Goal: Information Seeking & Learning: Learn about a topic

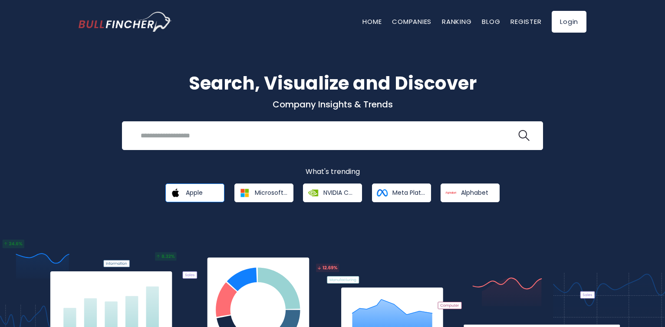
click at [207, 187] on link "Apple" at bounding box center [194, 192] width 59 height 19
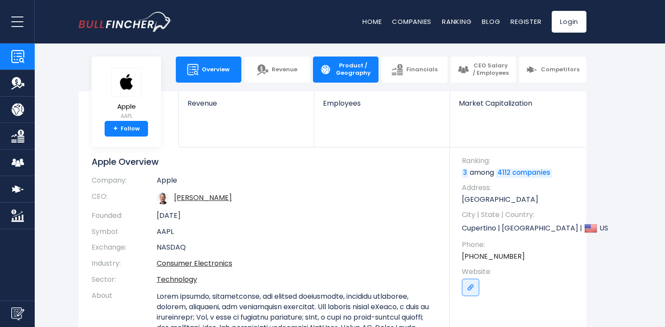
click at [332, 73] on link "Product / Geography" at bounding box center [346, 69] width 66 height 26
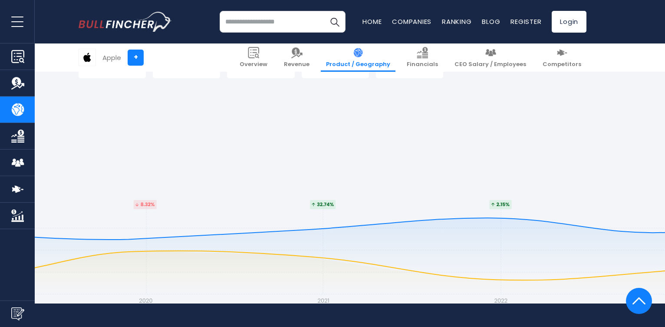
scroll to position [1771, 0]
